Goal: Information Seeking & Learning: Find specific fact

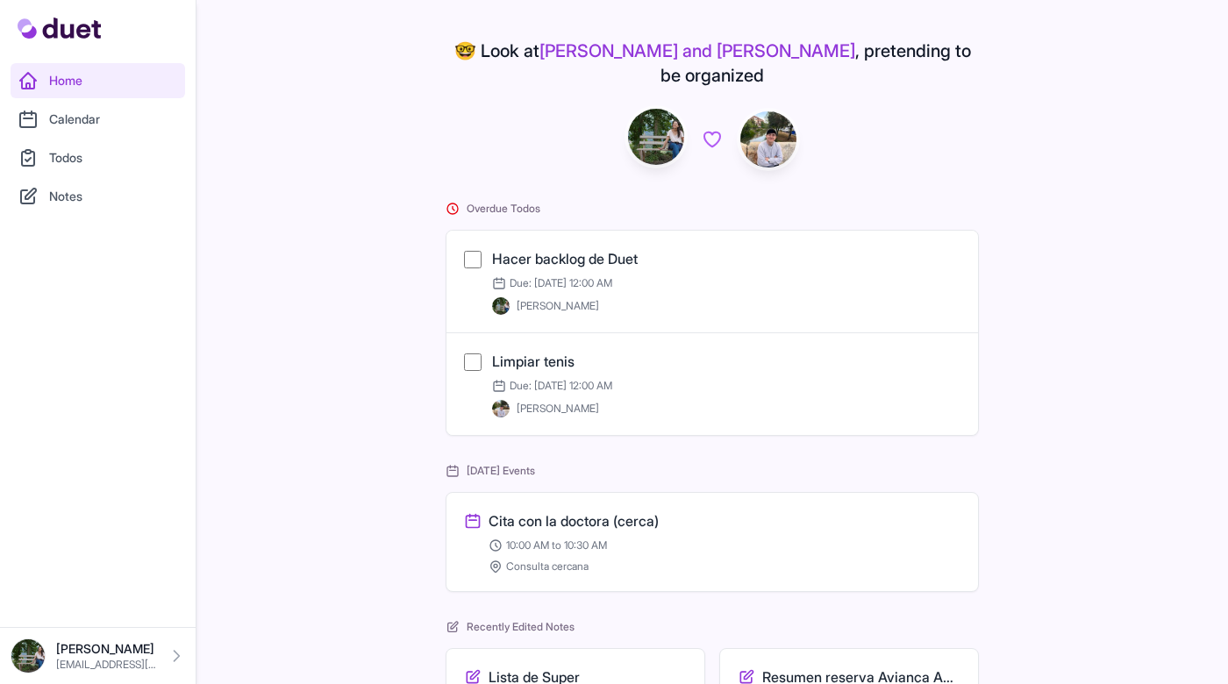
click at [110, 115] on link "Calendar" at bounding box center [98, 119] width 175 height 35
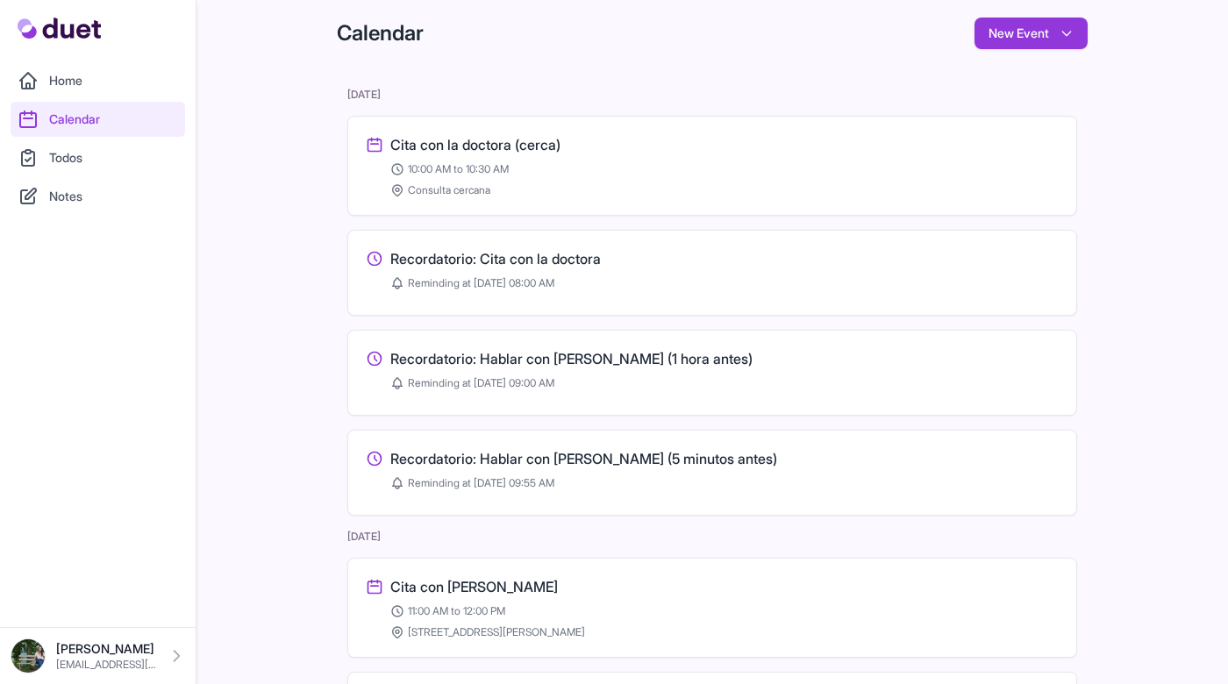
click at [91, 202] on link "Notes" at bounding box center [98, 196] width 175 height 35
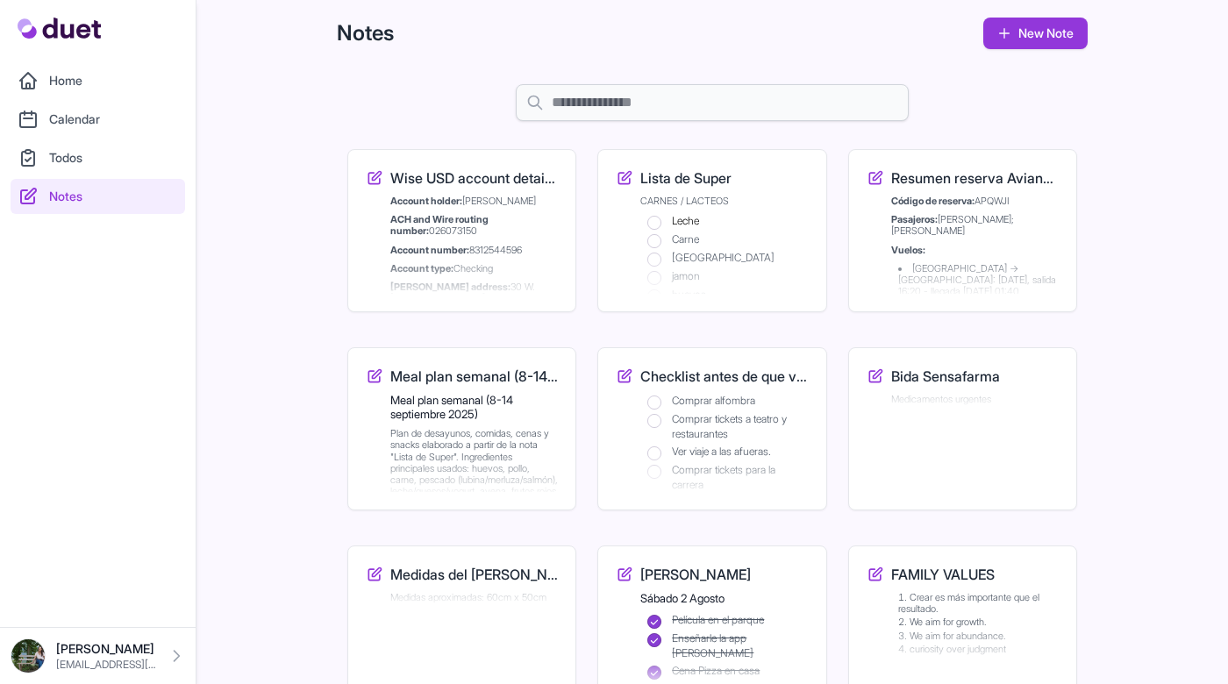
click at [437, 180] on h3 "Wise USD account details — [GEOGRAPHIC_DATA]" at bounding box center [474, 178] width 168 height 21
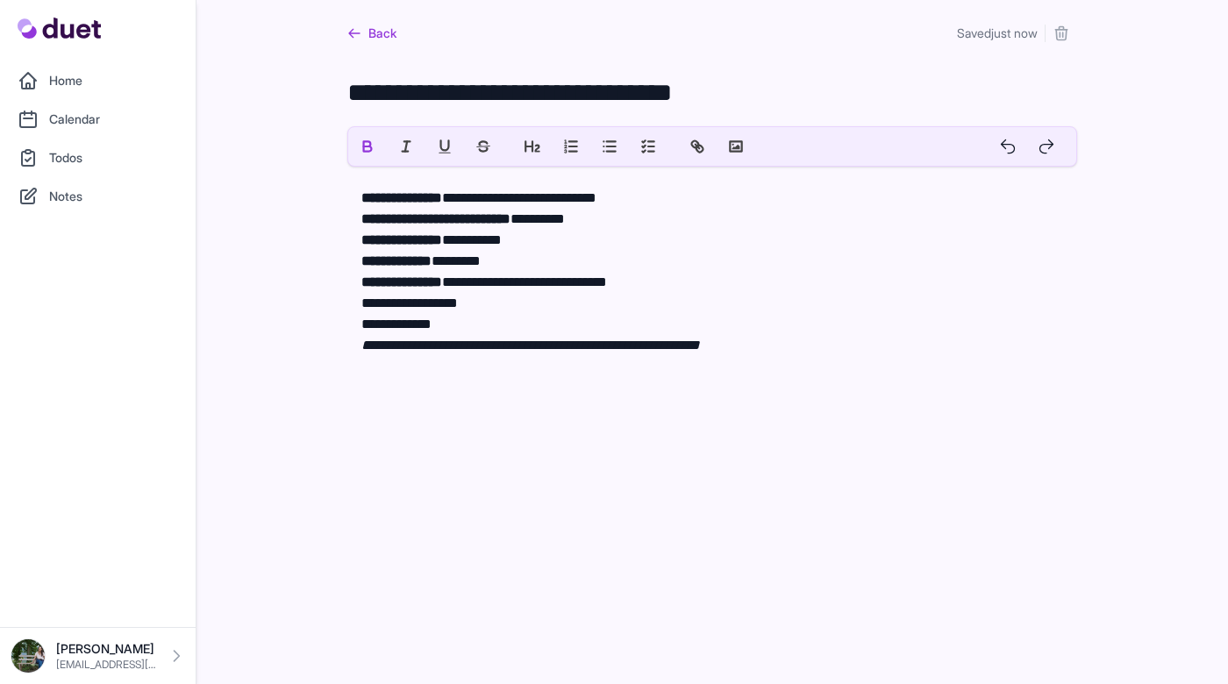
click at [571, 352] on em "**********" at bounding box center [530, 345] width 339 height 13
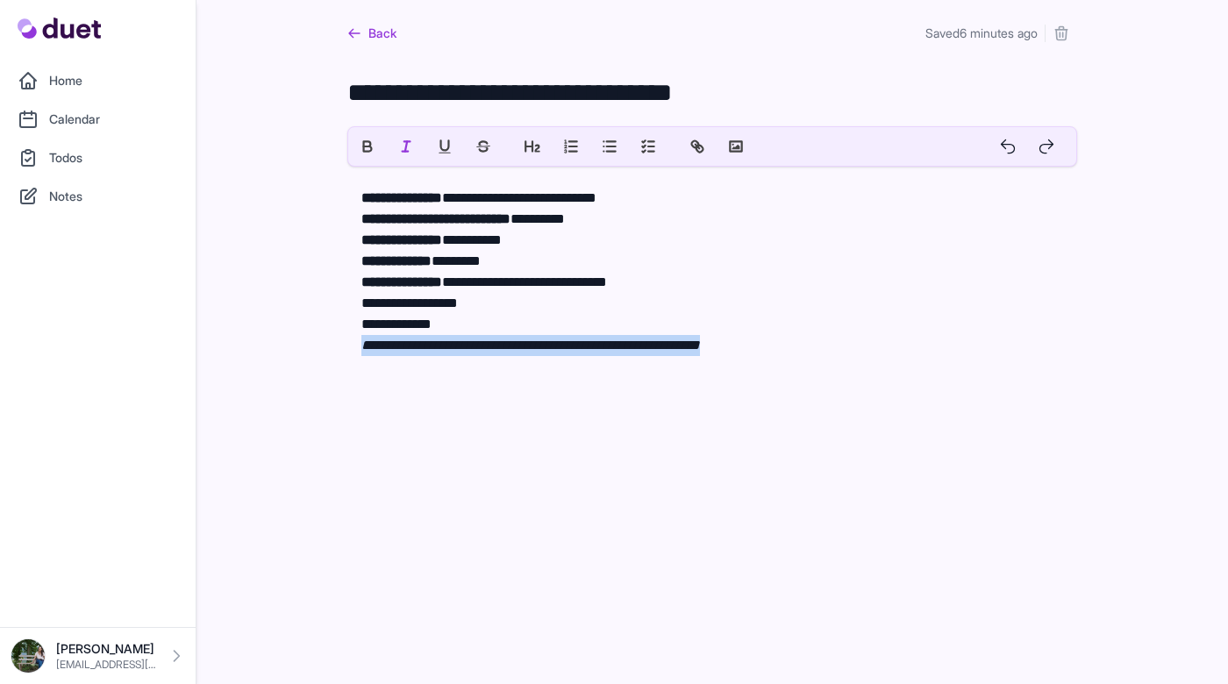
click at [395, 41] on link "Back" at bounding box center [371, 34] width 49 height 32
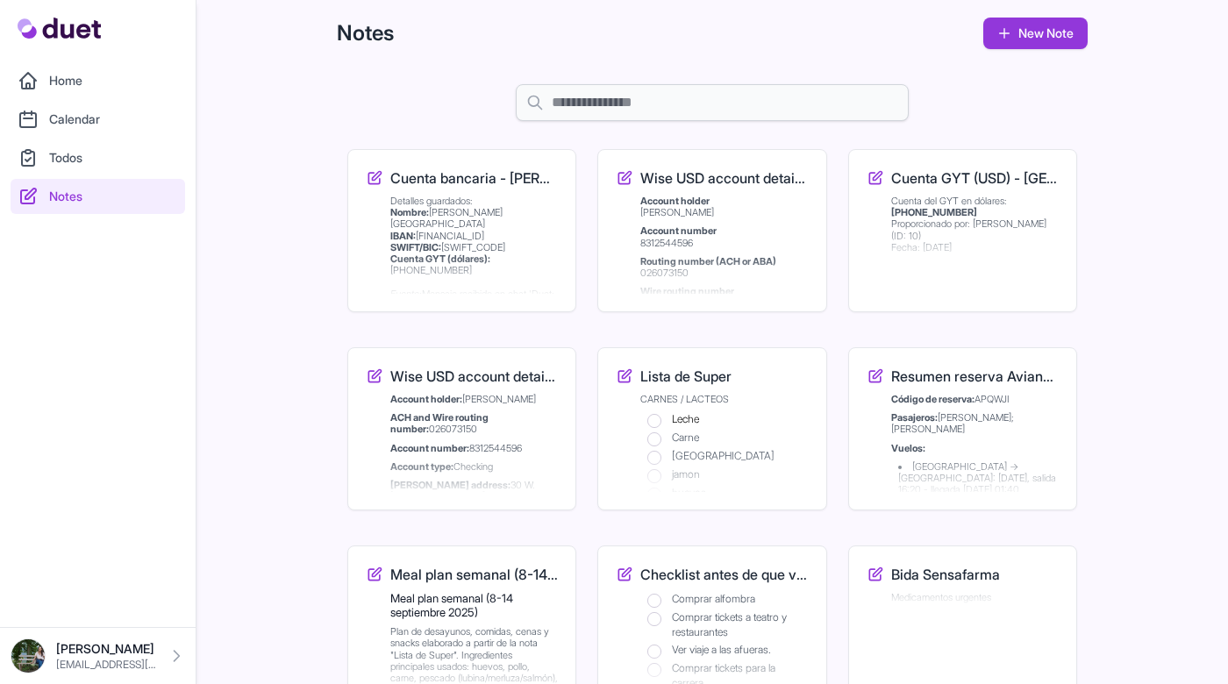
click at [902, 181] on h3 "Cuenta GYT (USD) - Aixa" at bounding box center [975, 178] width 168 height 21
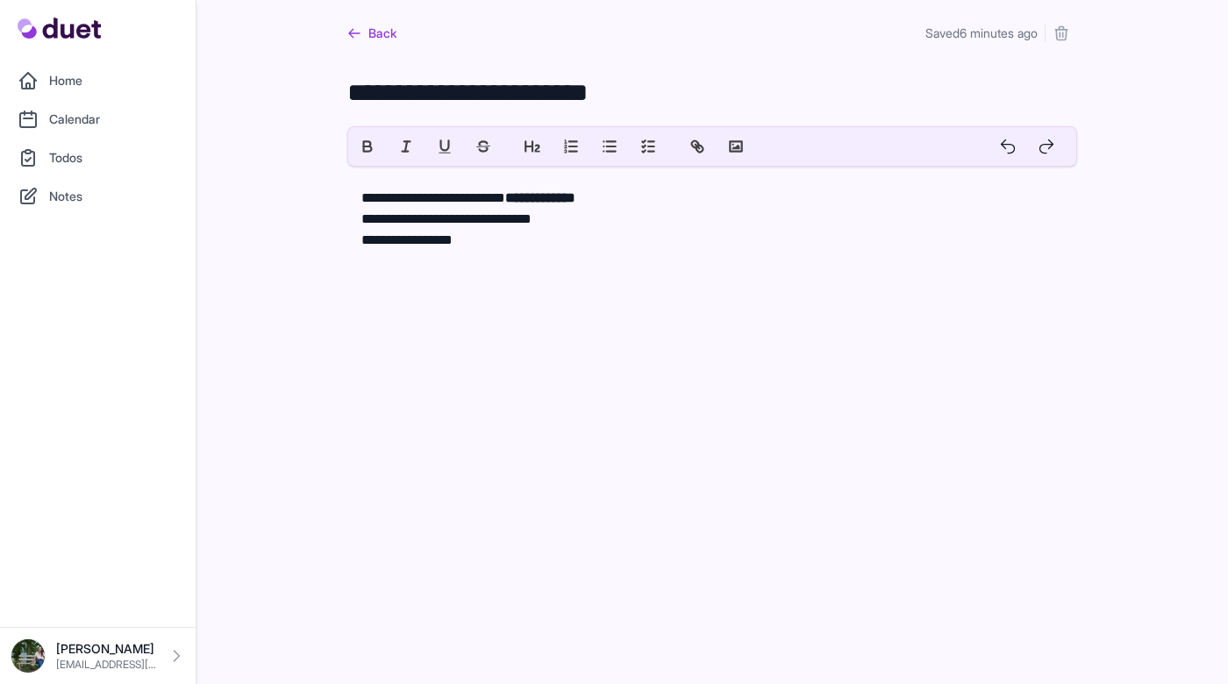
click at [1064, 28] on icon "submit" at bounding box center [1061, 34] width 18 height 18
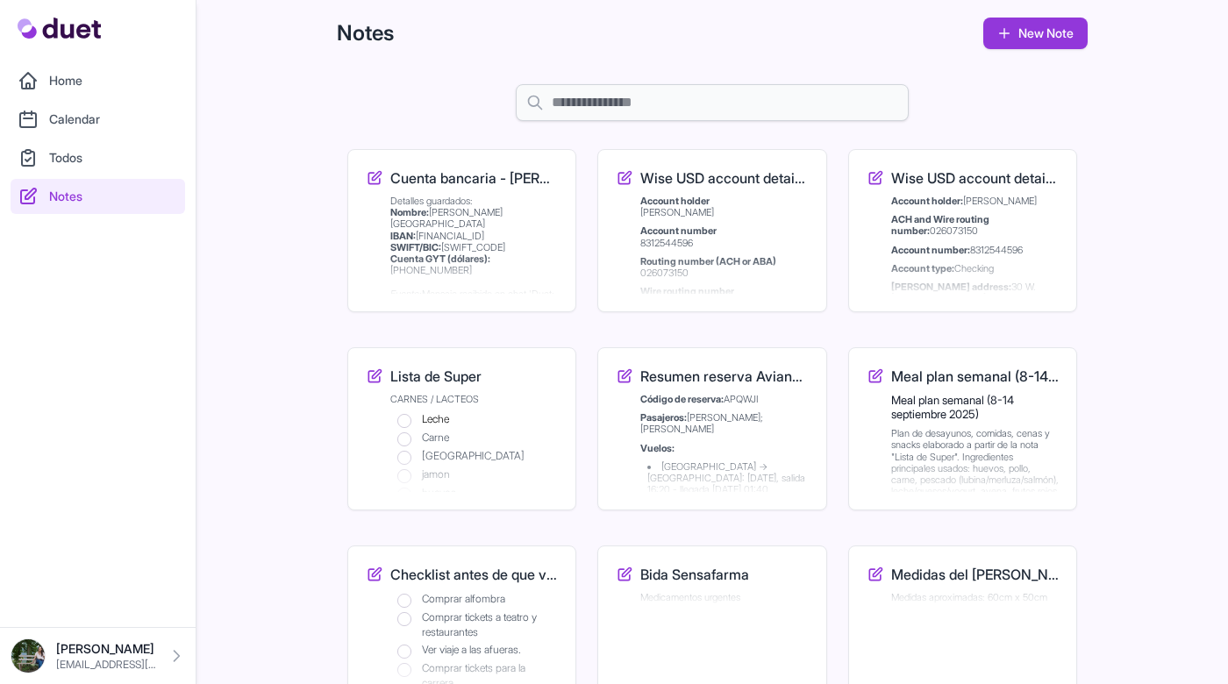
click at [742, 261] on div "Edit Wise USD account details — Aixa" at bounding box center [724, 276] width 168 height 42
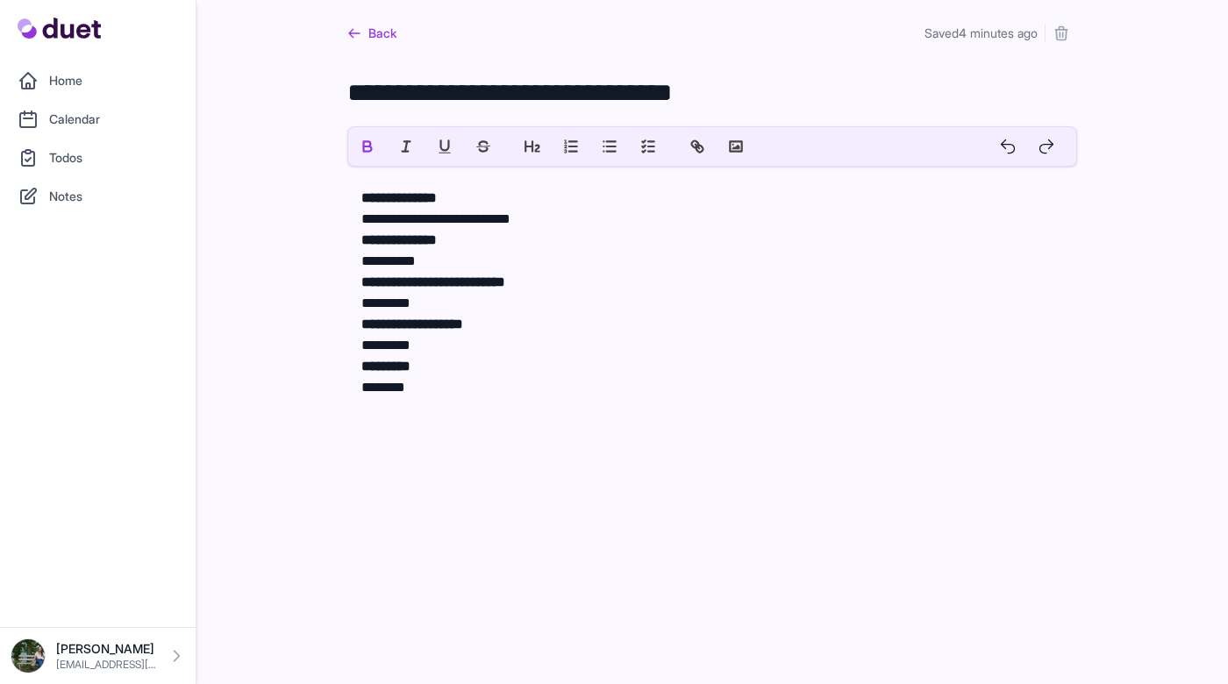
click at [382, 34] on link "Back" at bounding box center [371, 34] width 49 height 32
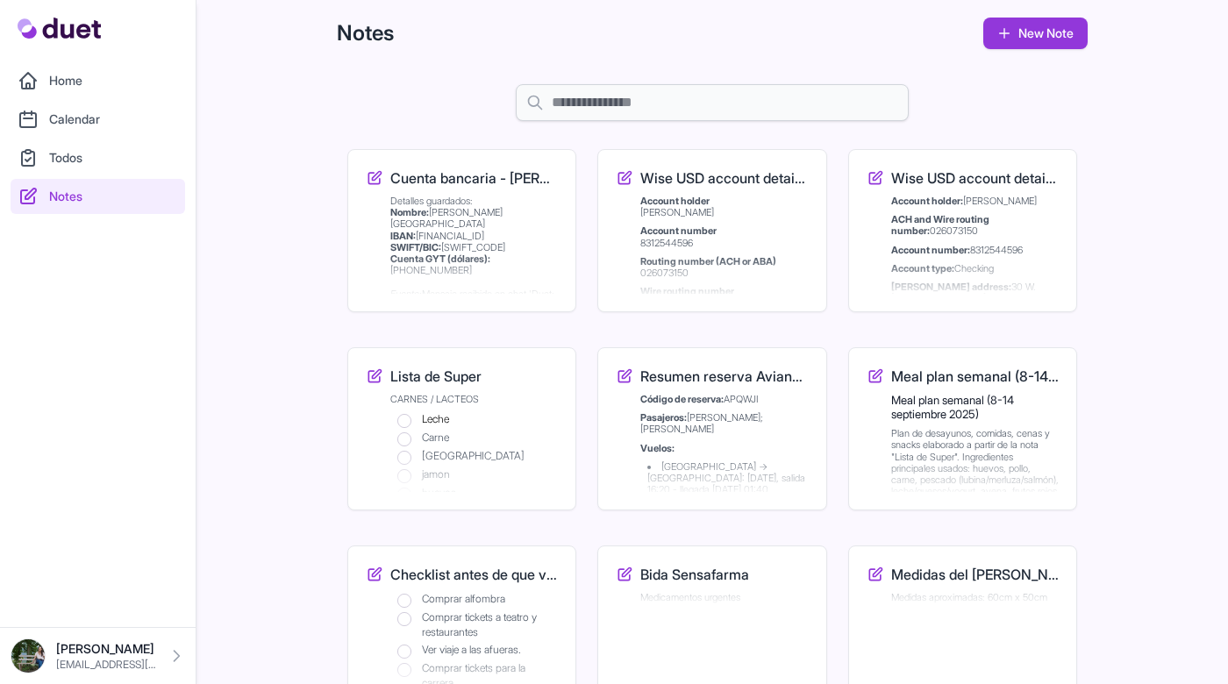
click at [1016, 182] on h3 "Wise USD account details — [GEOGRAPHIC_DATA]" at bounding box center [975, 178] width 168 height 21
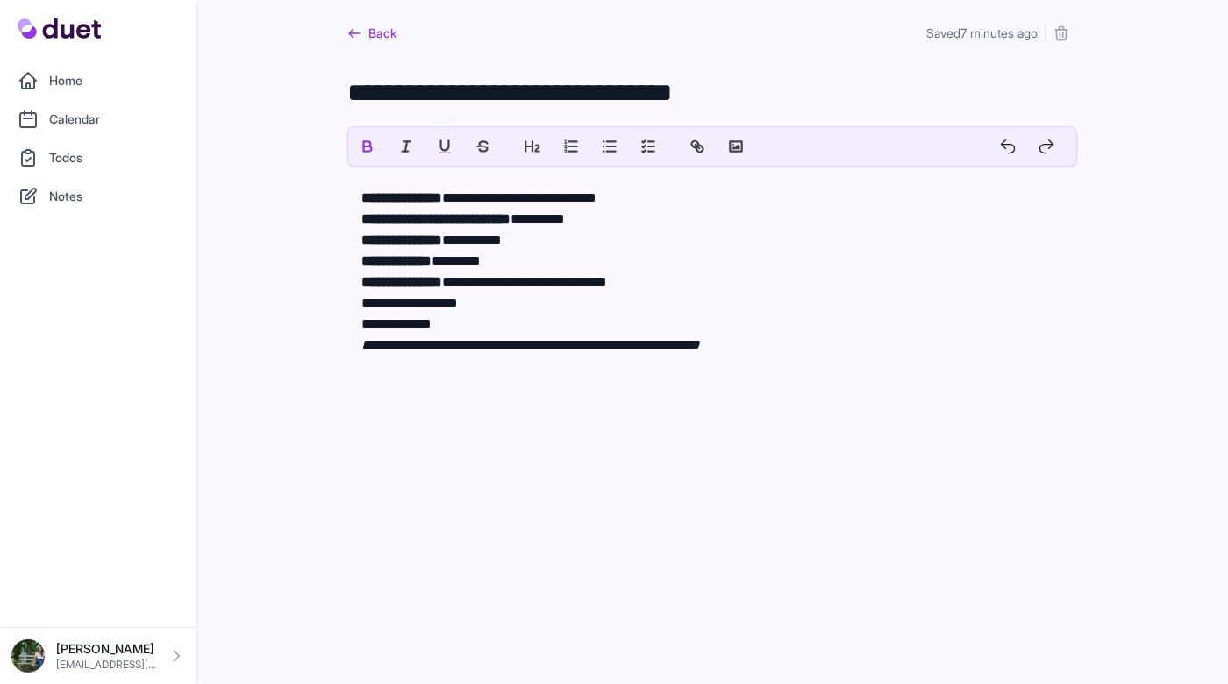
click at [1070, 34] on button "submit" at bounding box center [1061, 34] width 32 height 32
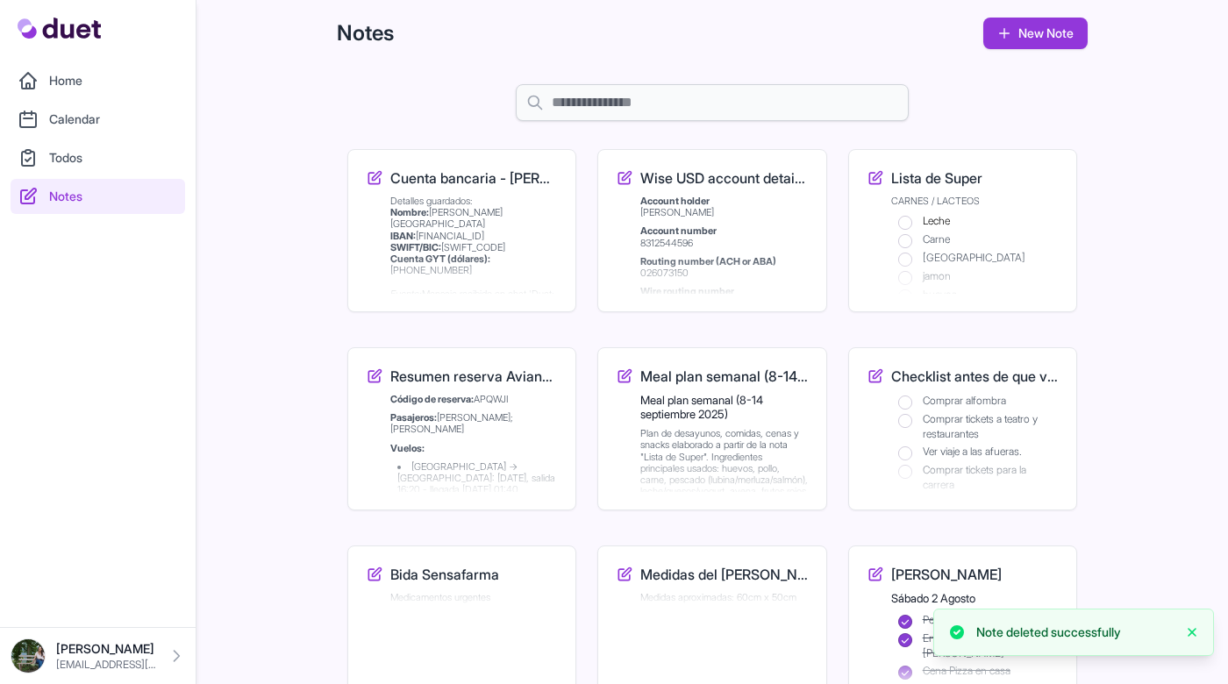
click at [699, 232] on strong "Account number" at bounding box center [678, 231] width 76 height 12
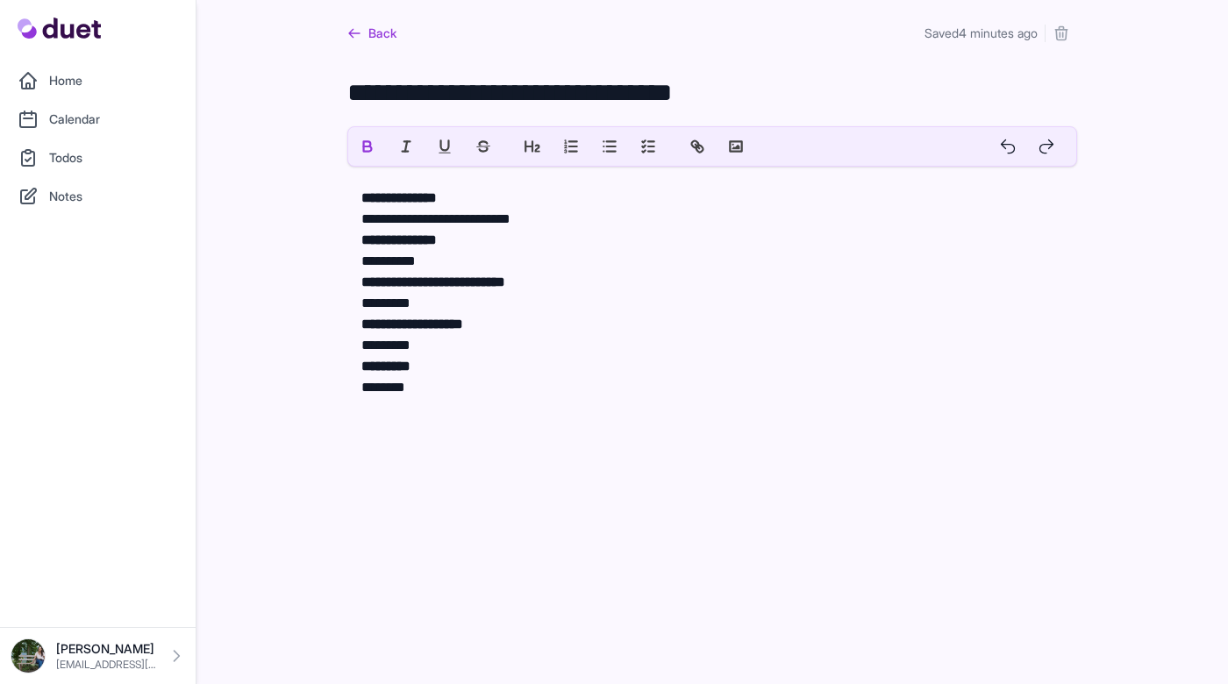
click at [381, 35] on link "Back" at bounding box center [371, 34] width 49 height 32
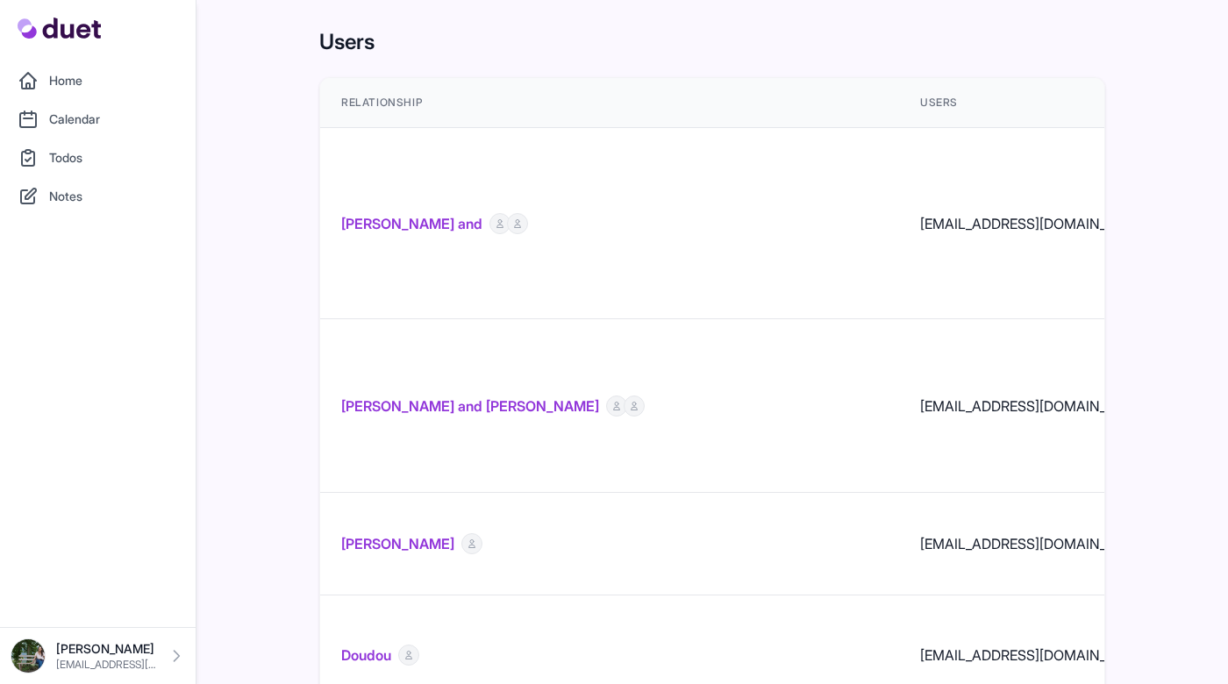
click at [441, 396] on link "[PERSON_NAME] and [PERSON_NAME]" at bounding box center [470, 406] width 258 height 21
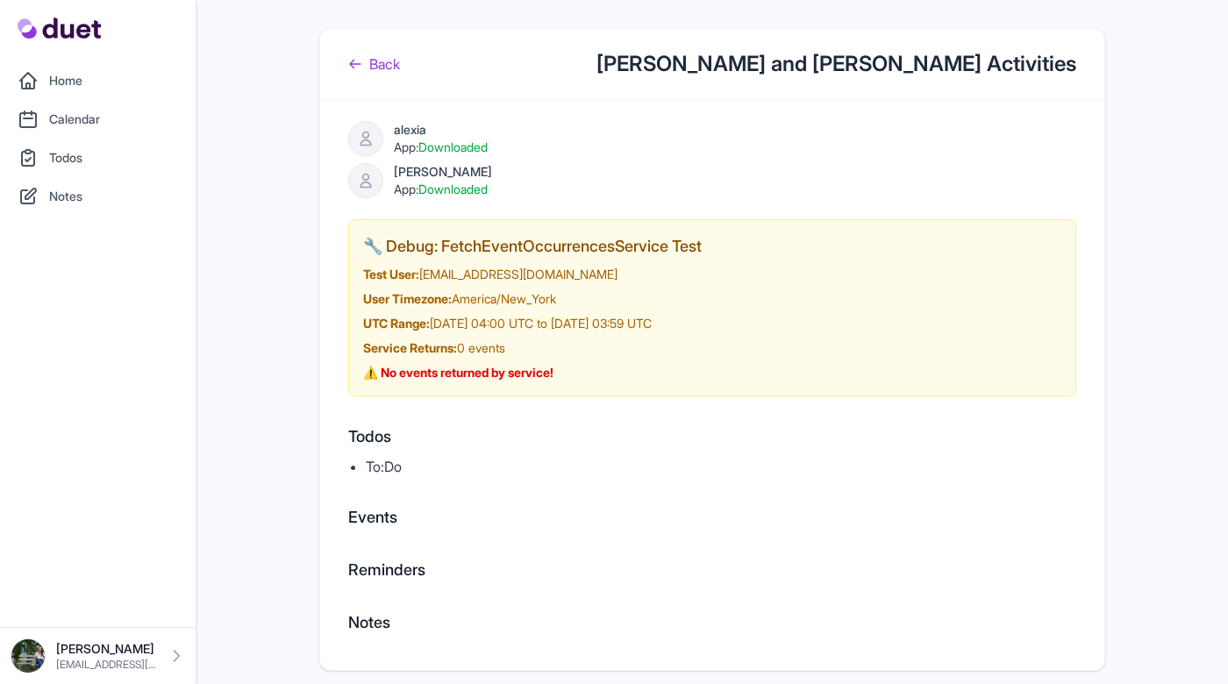
click at [389, 56] on link "Back" at bounding box center [374, 63] width 52 height 21
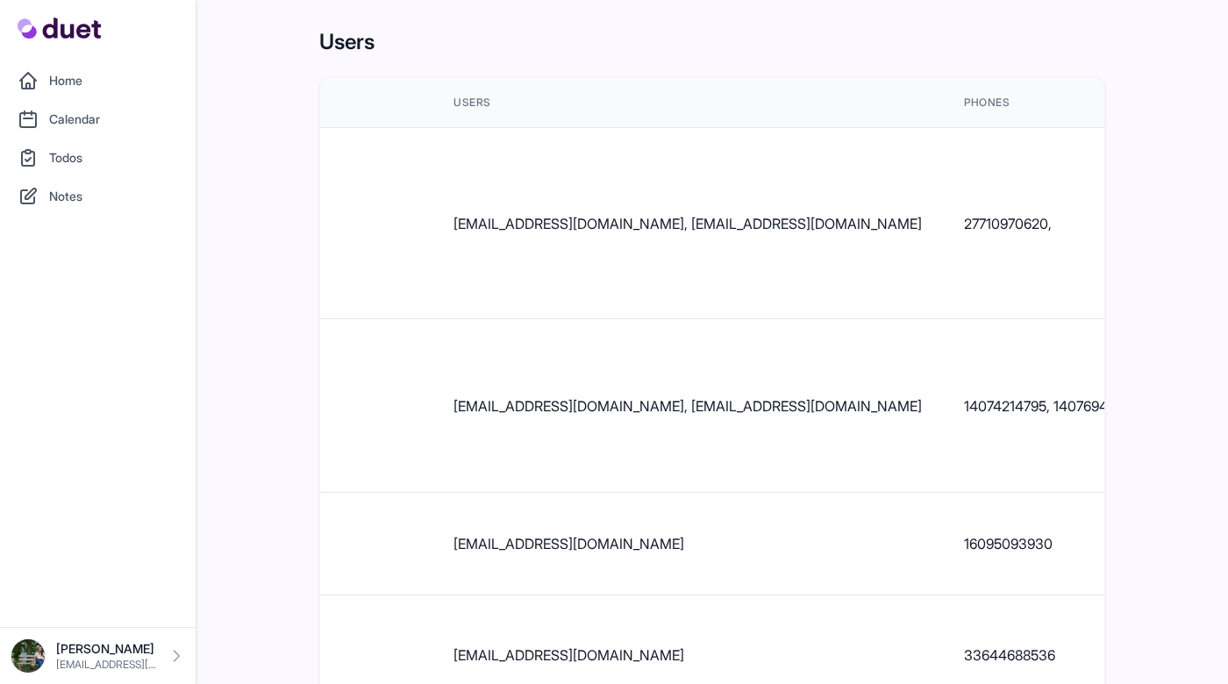
scroll to position [0, 468]
drag, startPoint x: 457, startPoint y: 346, endPoint x: 674, endPoint y: 348, distance: 216.6
click at [674, 348] on td "[EMAIL_ADDRESS][DOMAIN_NAME], [EMAIL_ADDRESS][DOMAIN_NAME]" at bounding box center [686, 406] width 510 height 174
copy td "[EMAIL_ADDRESS][DOMAIN_NAME]"
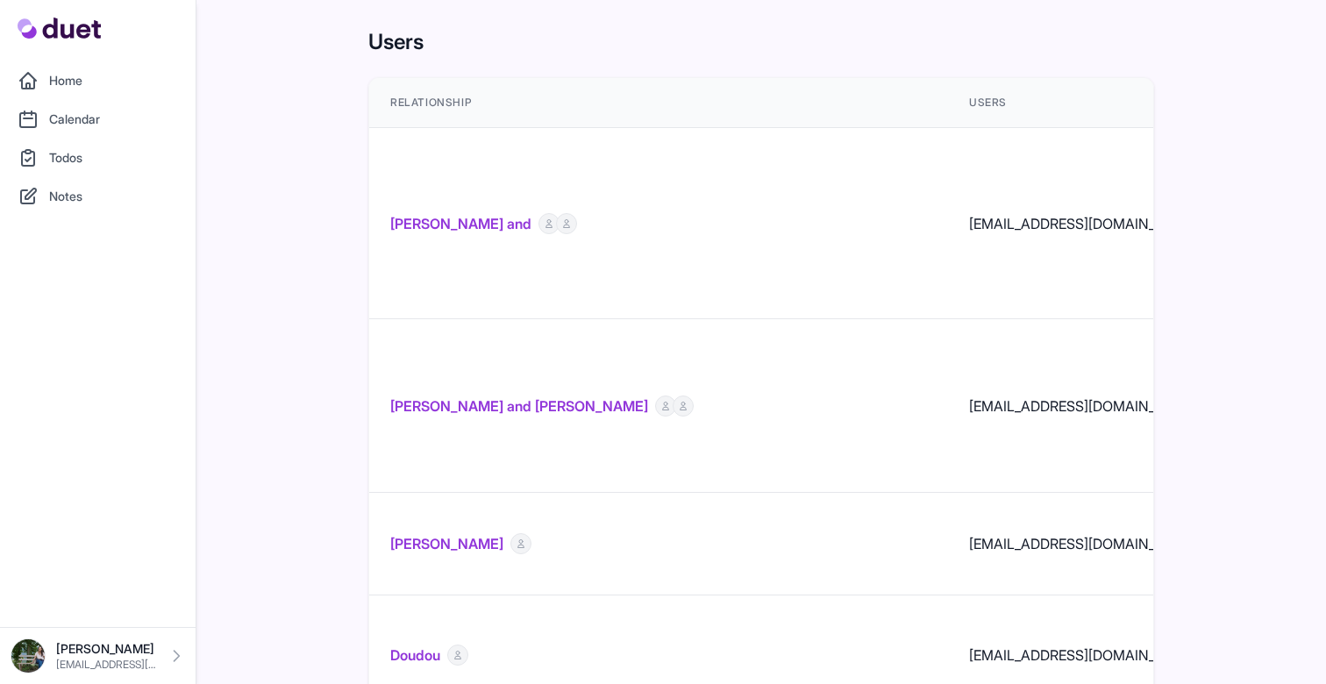
click at [517, 396] on link "[PERSON_NAME] and [PERSON_NAME]" at bounding box center [519, 406] width 258 height 21
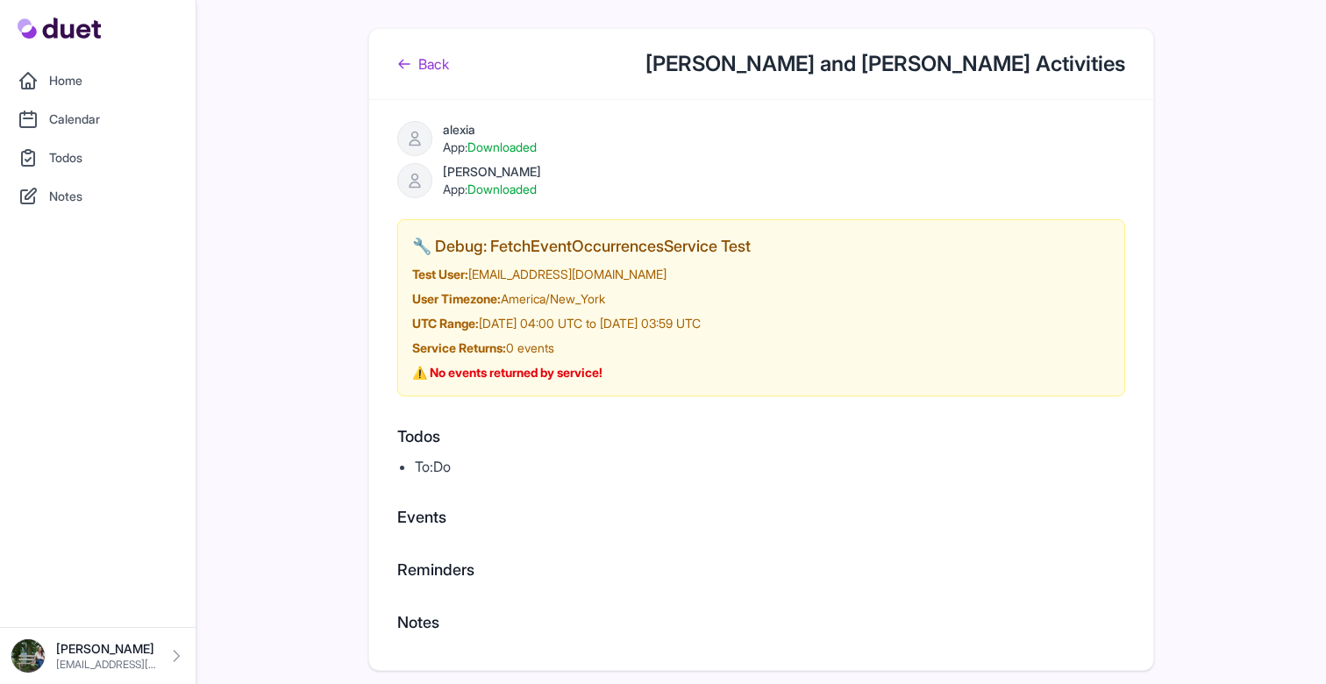
click at [445, 68] on link "Back" at bounding box center [423, 63] width 52 height 21
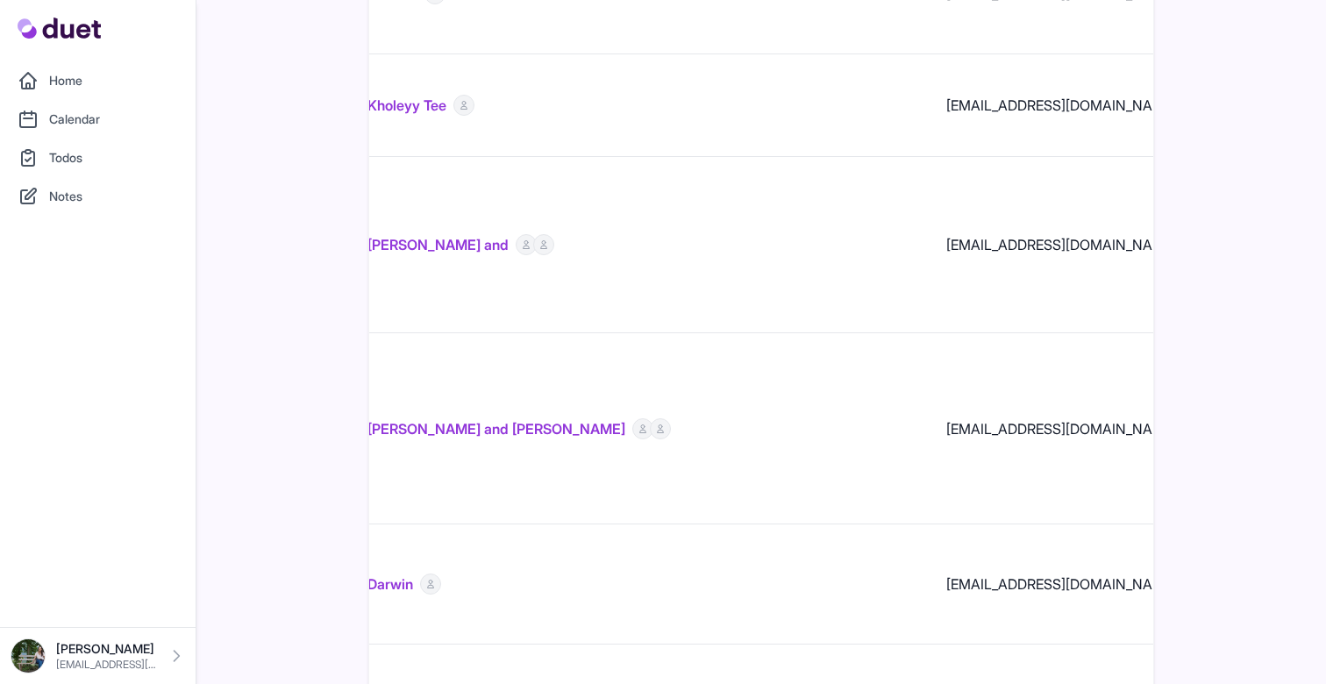
scroll to position [0, 21]
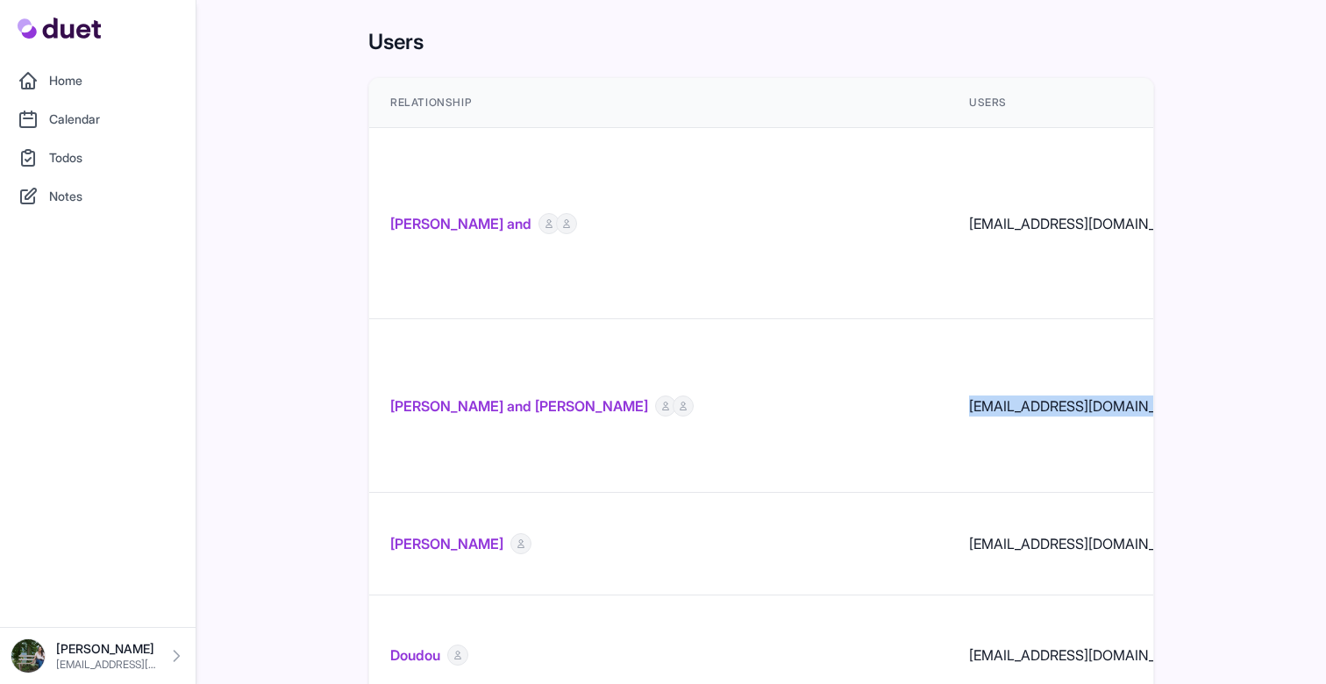
drag, startPoint x: 968, startPoint y: 347, endPoint x: 784, endPoint y: 348, distance: 184.2
click at [948, 348] on td "alexiagerena4@gmail.com, sanchezemanuel101@gmail.com" at bounding box center [1203, 406] width 510 height 174
copy td "alexiagerena4@gmail.com"
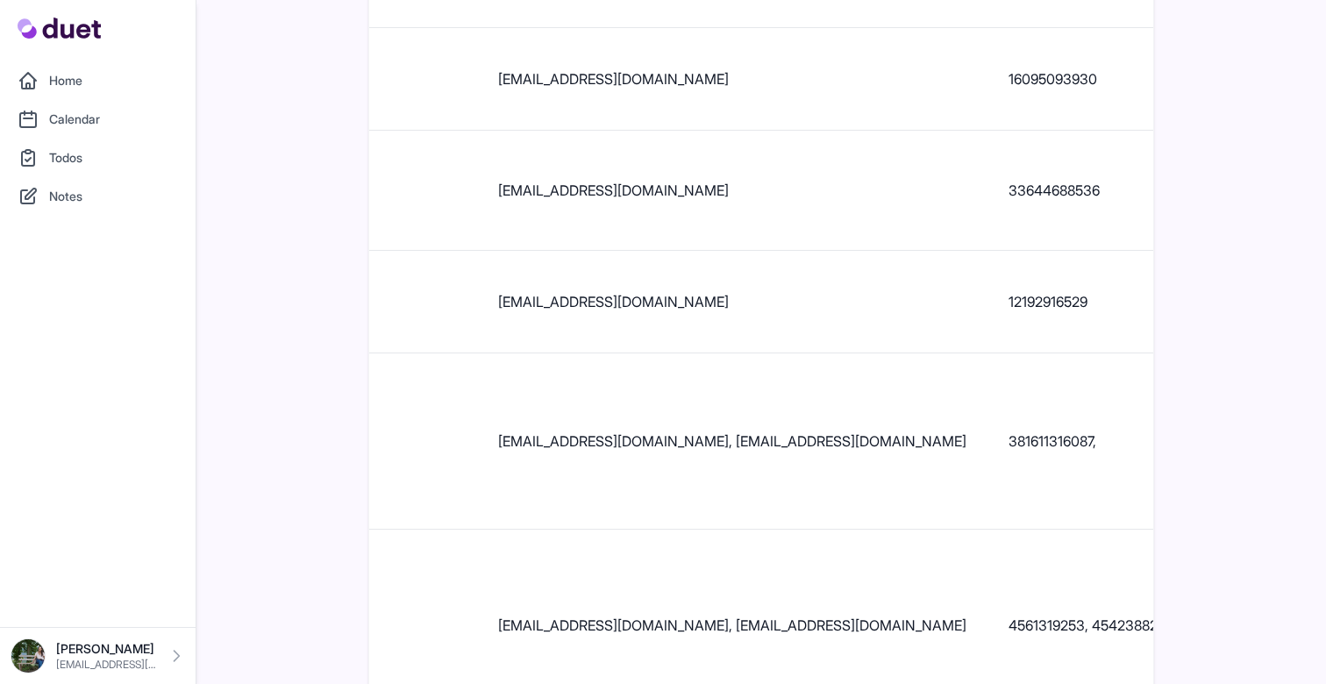
scroll to position [0, 195]
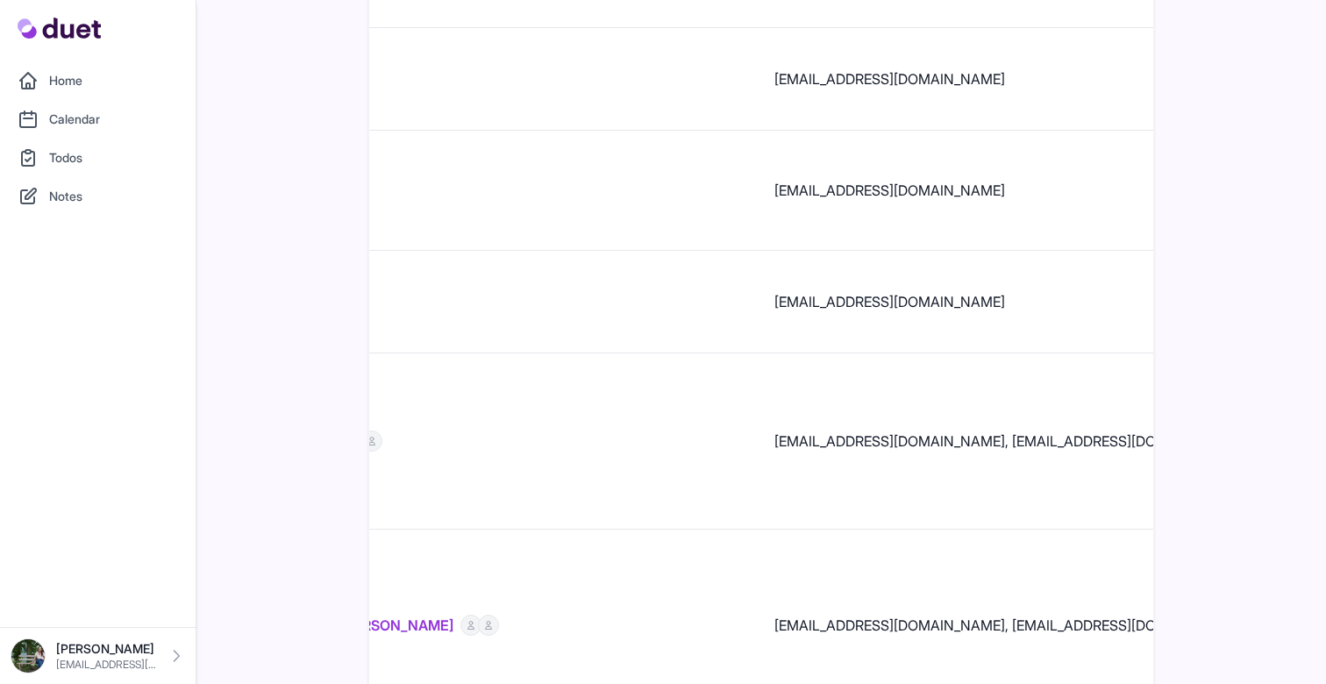
click at [391, 615] on link "[PERSON_NAME] and [PERSON_NAME]" at bounding box center [325, 625] width 258 height 21
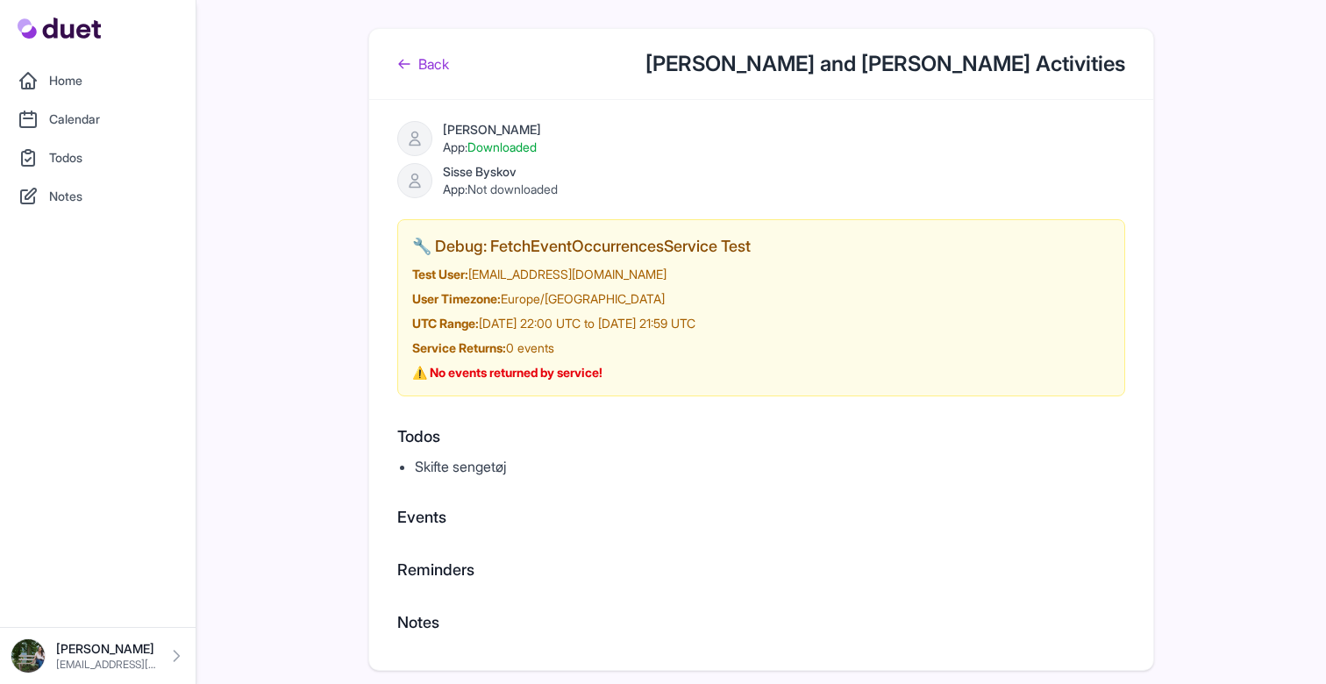
click at [431, 58] on link "Back" at bounding box center [423, 63] width 52 height 21
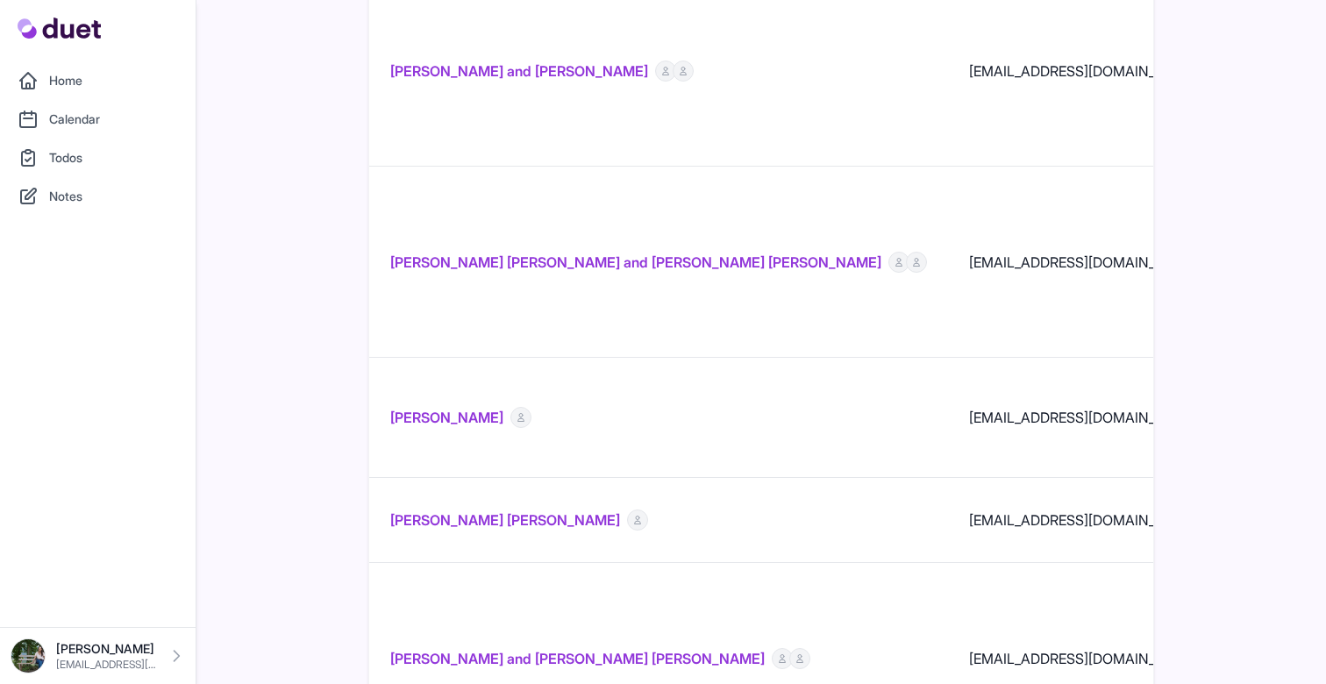
scroll to position [2081, 0]
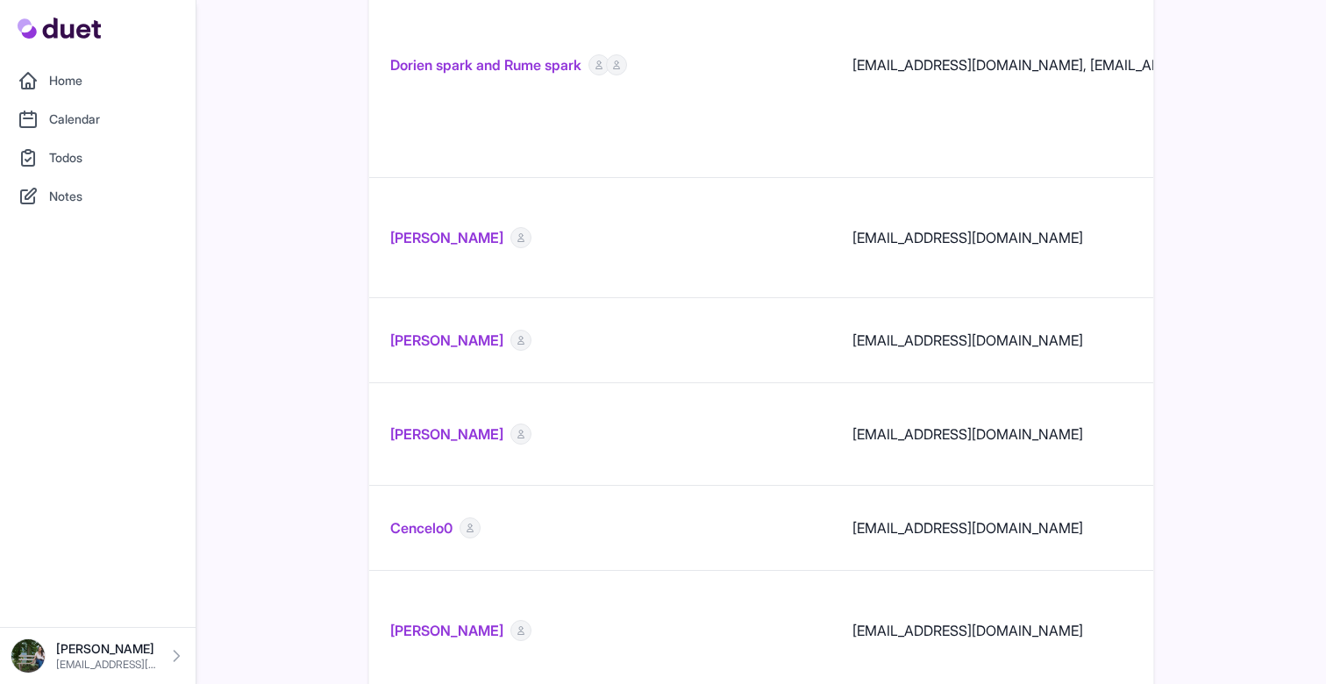
scroll to position [1729, 0]
